Goal: Task Accomplishment & Management: Manage account settings

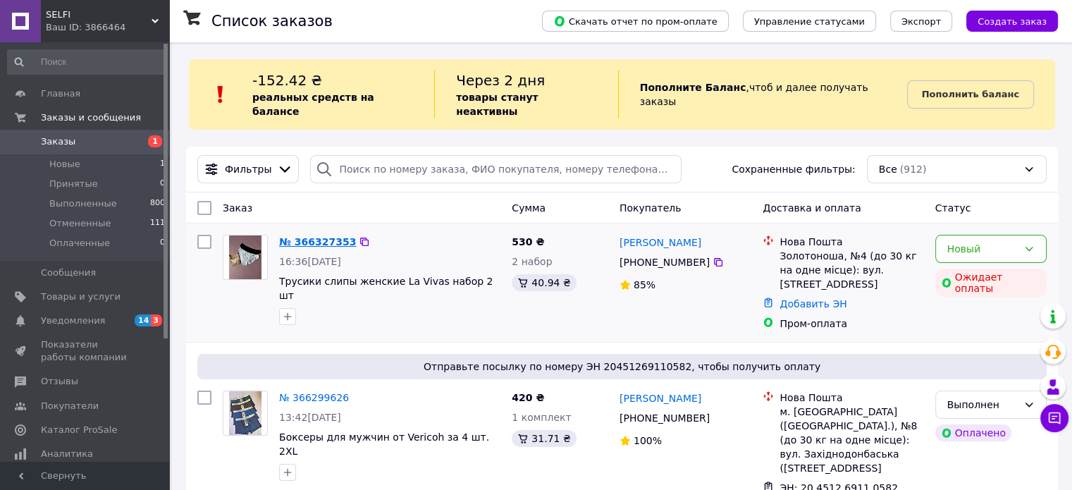
click at [312, 236] on link "№ 366327353" at bounding box center [317, 241] width 77 height 11
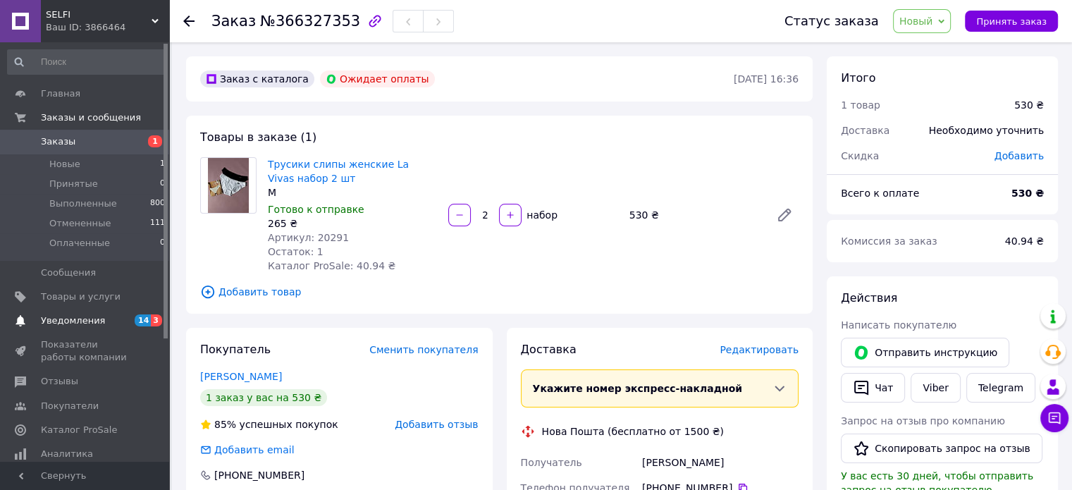
click at [81, 322] on span "Уведомления" at bounding box center [73, 320] width 64 height 13
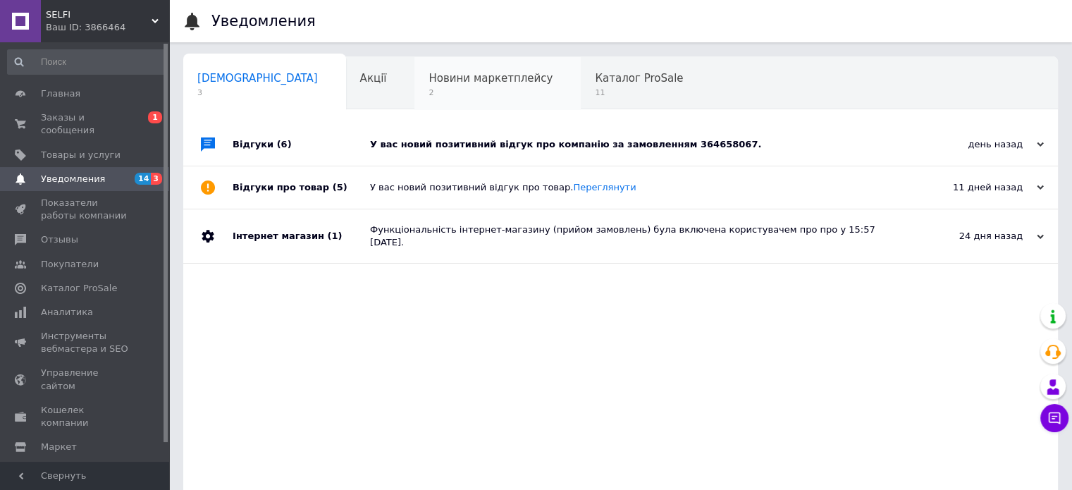
click at [429, 91] on span "2" at bounding box center [491, 92] width 124 height 11
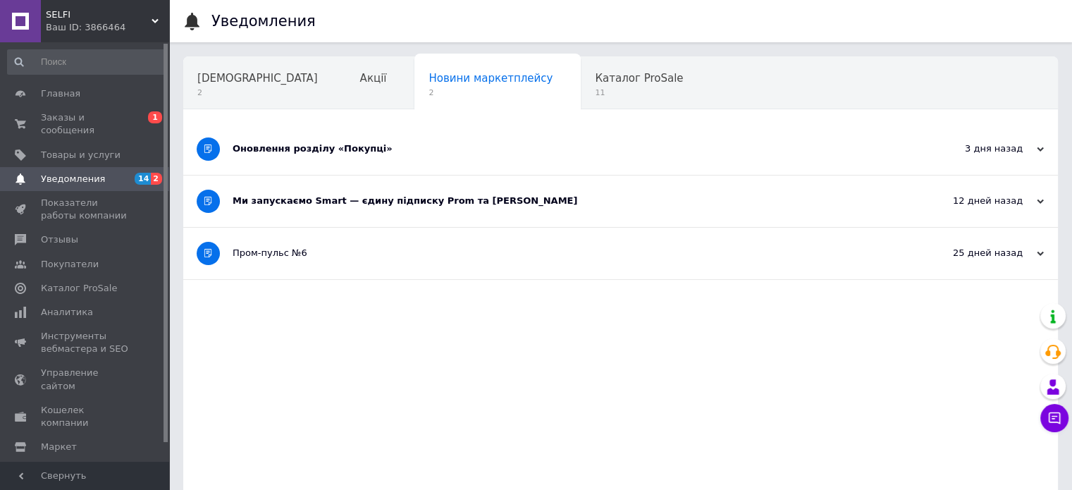
click at [508, 205] on div "Ми запускаємо Smart — єдину підписку Prom та [PERSON_NAME]" at bounding box center [568, 201] width 670 height 13
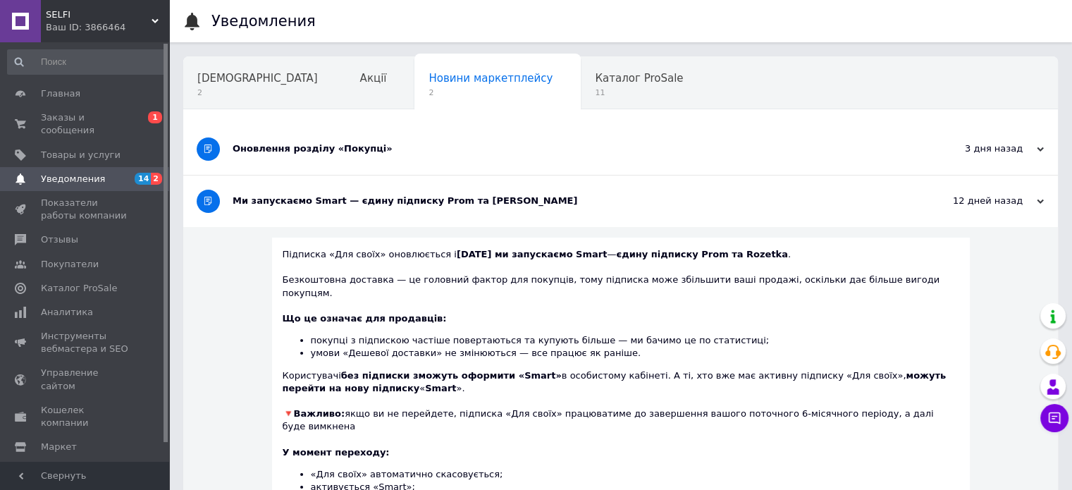
click at [437, 151] on div "Оновлення розділу «Покупці»" at bounding box center [568, 148] width 670 height 13
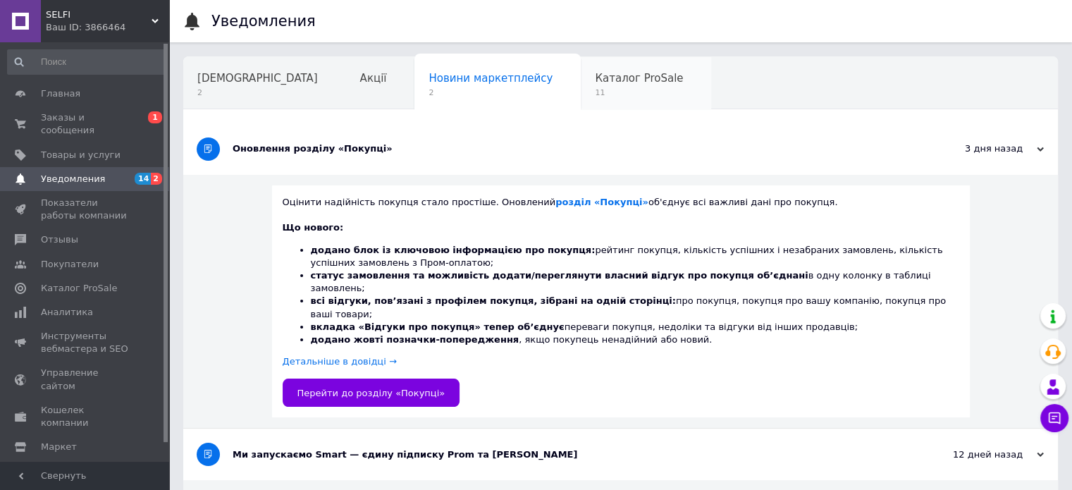
click at [595, 97] on span "11" at bounding box center [639, 92] width 88 height 11
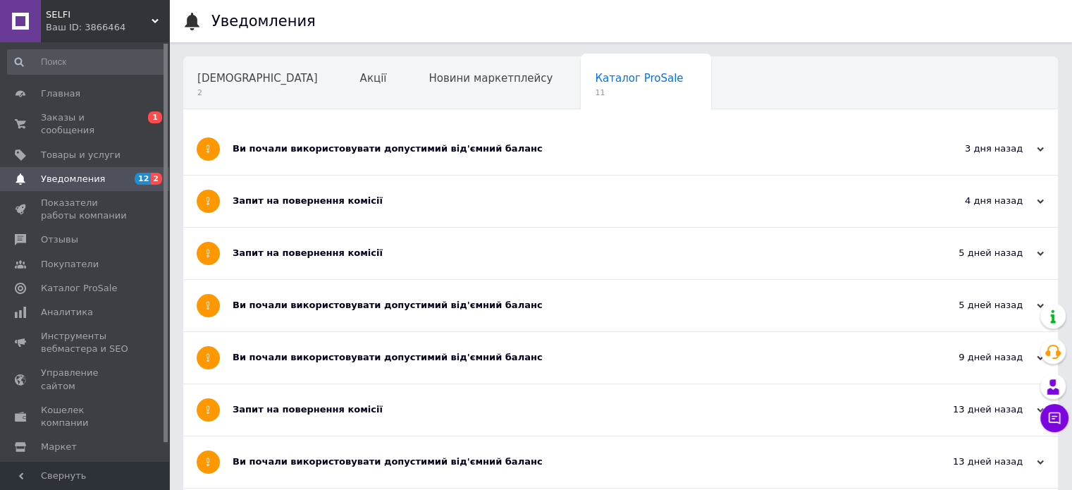
click at [564, 135] on div "Ви почали використовувати допустимий від'ємний баланс" at bounding box center [568, 148] width 670 height 51
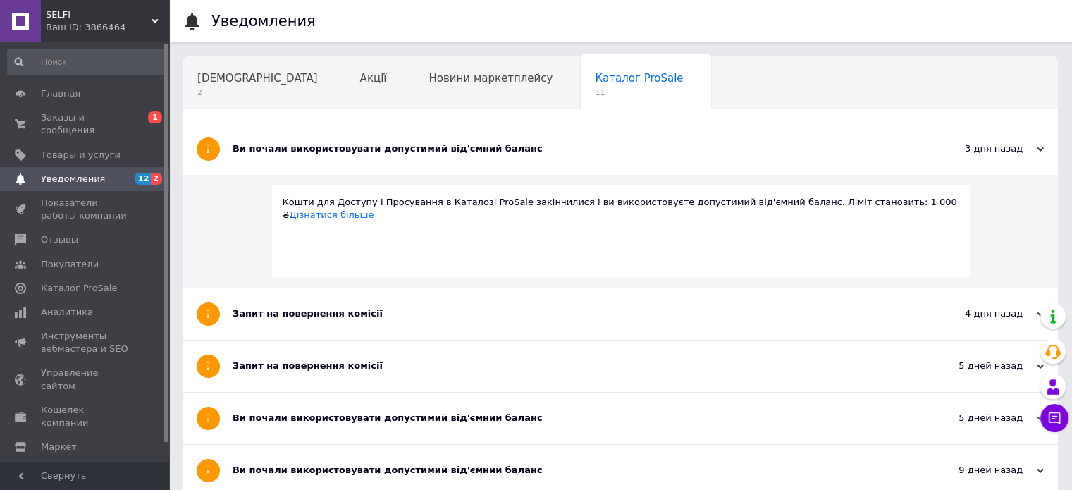
click at [309, 141] on span "1" at bounding box center [253, 146] width 112 height 11
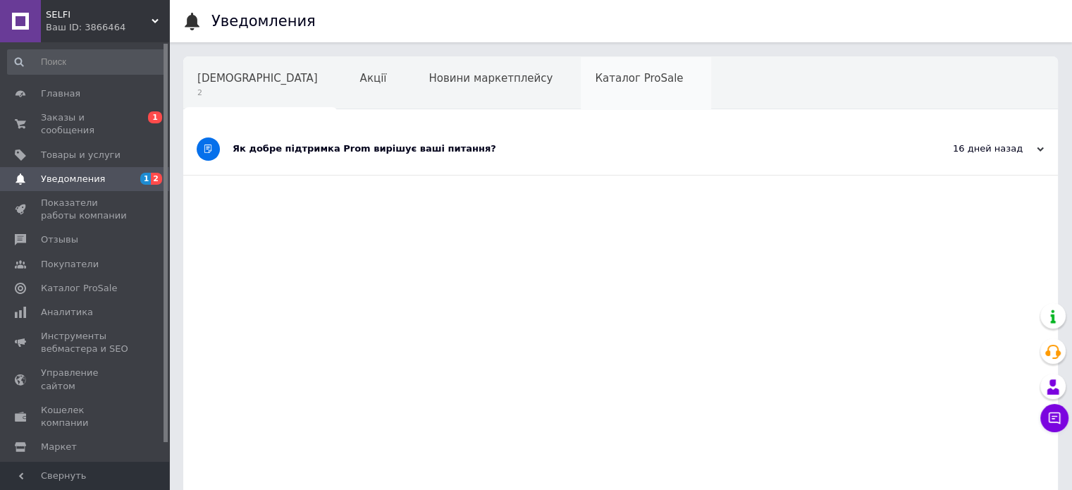
click at [581, 104] on div "Каталог ProSale" at bounding box center [646, 84] width 130 height 54
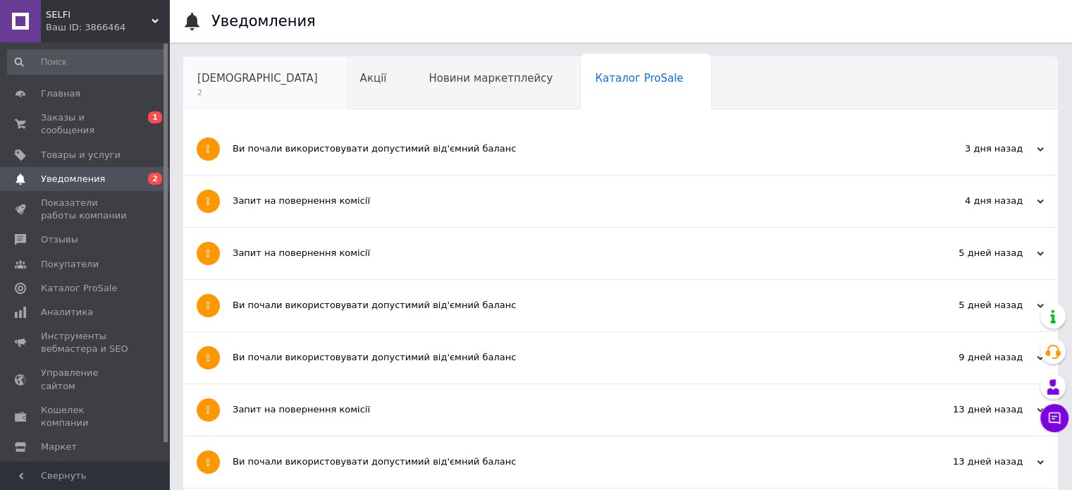
click at [217, 99] on div "[DEMOGRAPHIC_DATA] 2" at bounding box center [264, 84] width 163 height 54
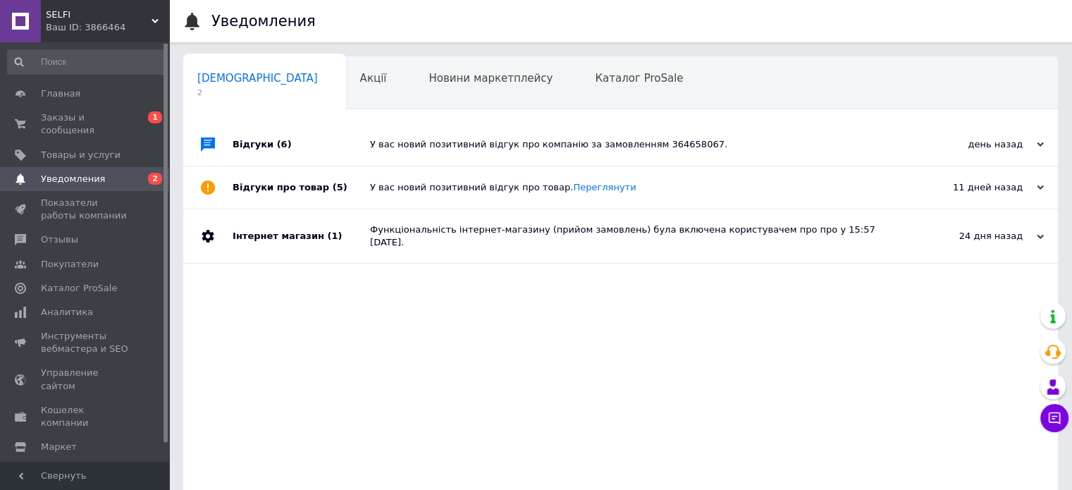
click at [352, 150] on div "Відгуки (6)" at bounding box center [301, 144] width 137 height 42
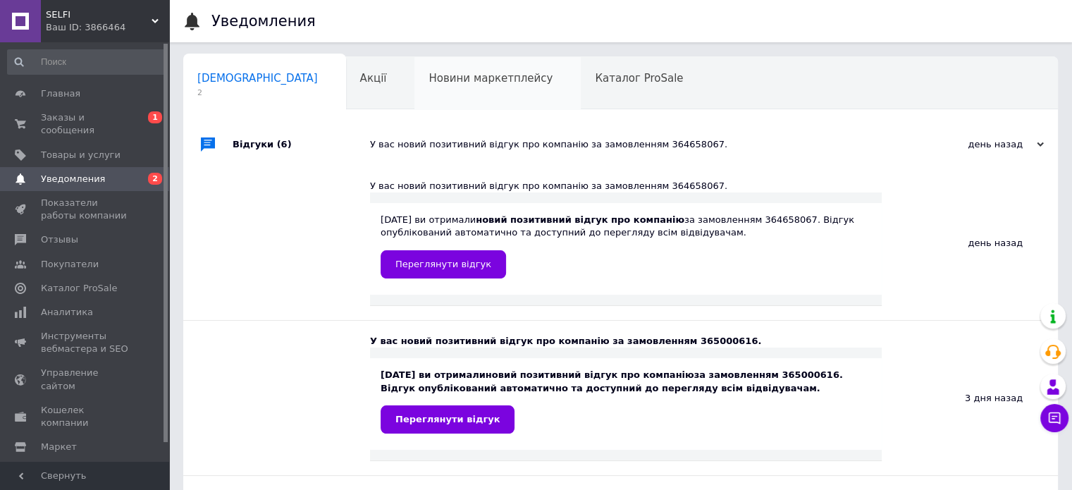
click at [429, 94] on div "Новини маркетплейсу" at bounding box center [498, 84] width 166 height 54
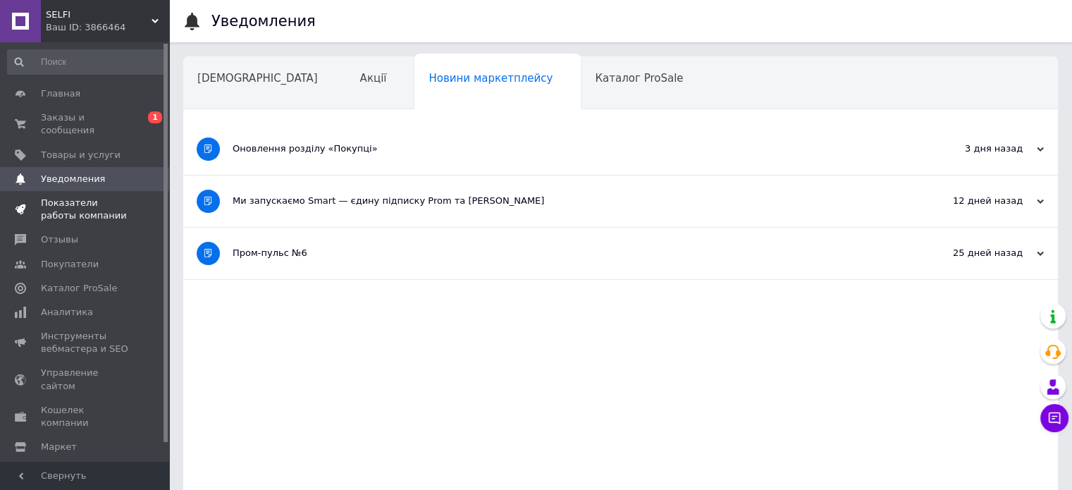
click at [78, 197] on span "Показатели работы компании" at bounding box center [86, 209] width 90 height 25
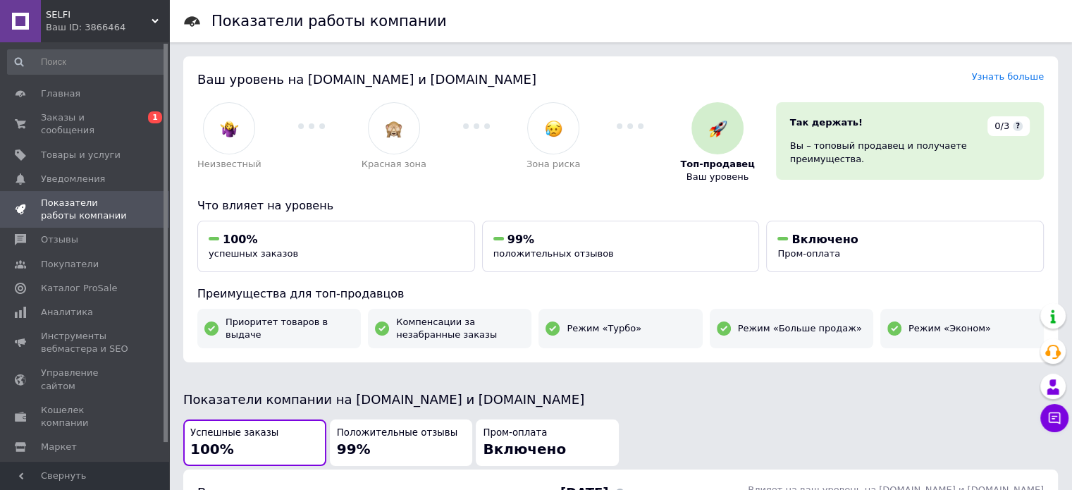
click at [153, 16] on div "SELFI Ваш ID: 3866464" at bounding box center [105, 21] width 128 height 42
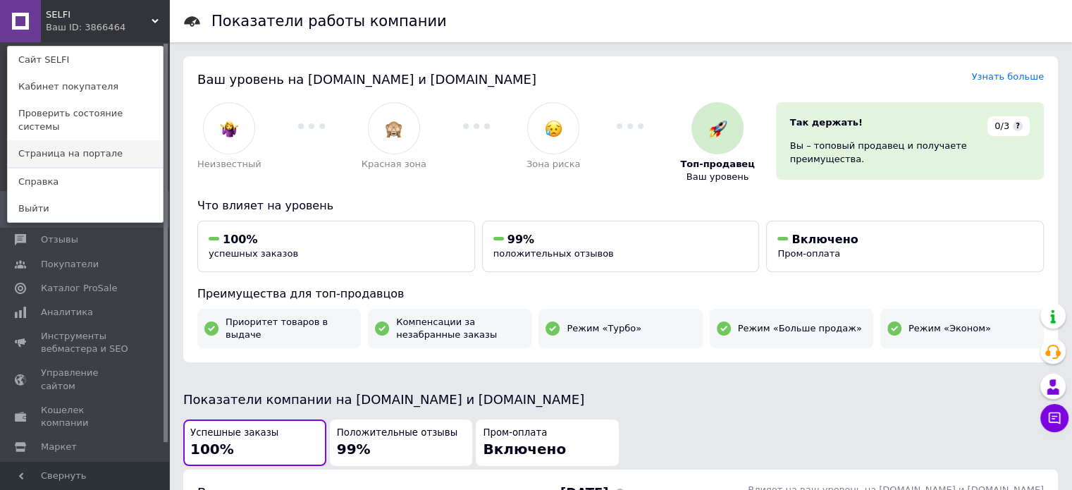
click at [67, 145] on link "Страница на портале" at bounding box center [85, 153] width 155 height 27
